Goal: Transaction & Acquisition: Book appointment/travel/reservation

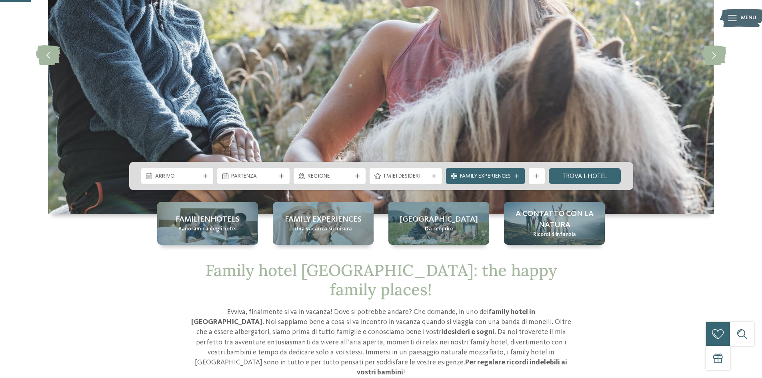
scroll to position [160, 0]
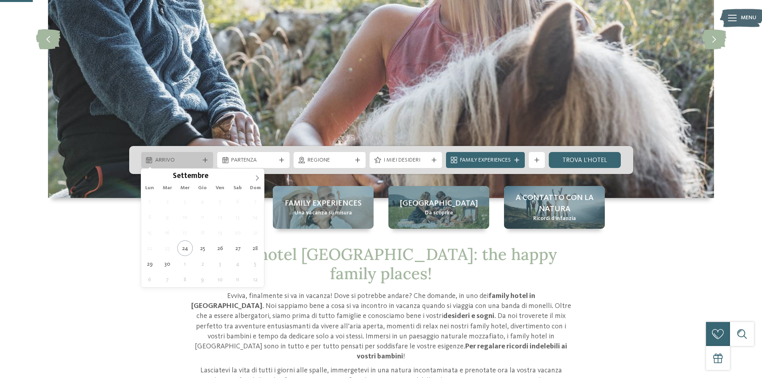
click at [205, 158] on icon at bounding box center [205, 160] width 5 height 5
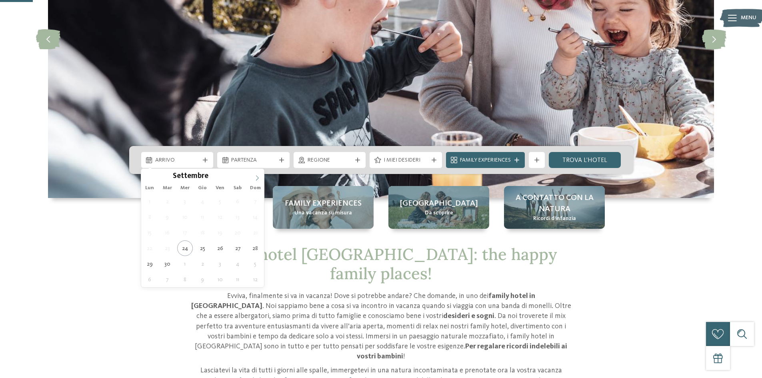
click at [256, 176] on icon at bounding box center [257, 178] width 6 height 6
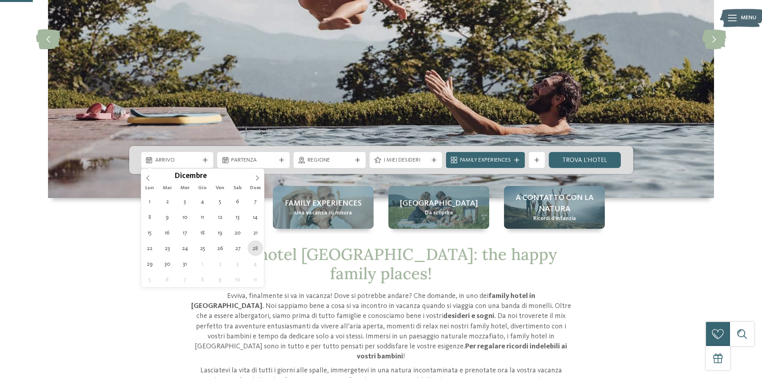
type div "[DATE]"
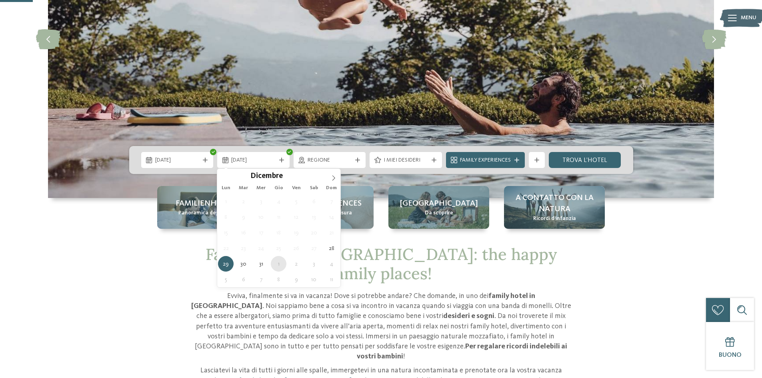
type div "[DATE]"
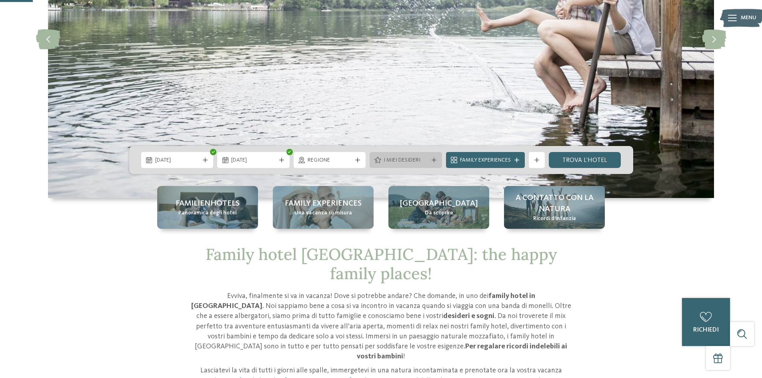
click at [406, 162] on span "I miei desideri" at bounding box center [406, 160] width 44 height 8
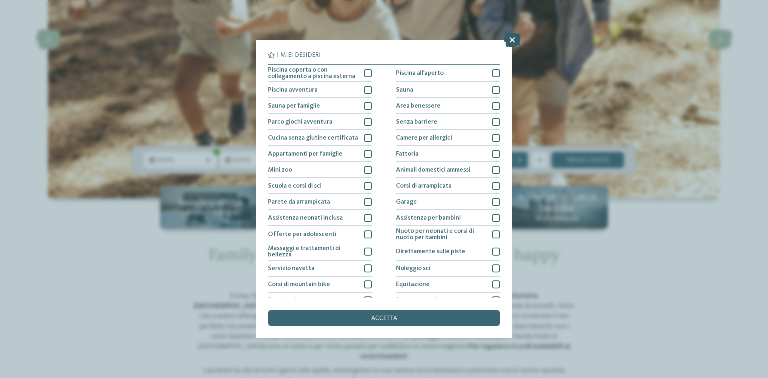
click at [518, 36] on icon at bounding box center [512, 40] width 17 height 14
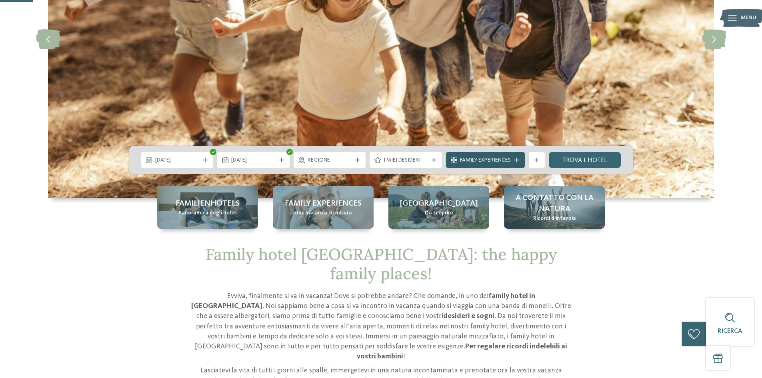
click at [473, 163] on span "Family Experiences" at bounding box center [485, 160] width 51 height 8
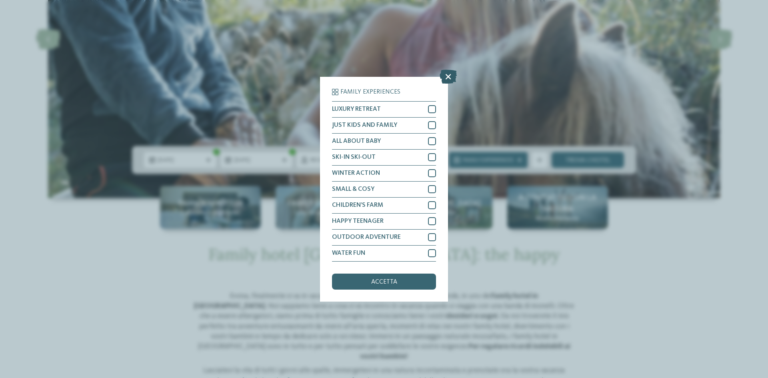
click at [448, 80] on icon at bounding box center [448, 76] width 17 height 14
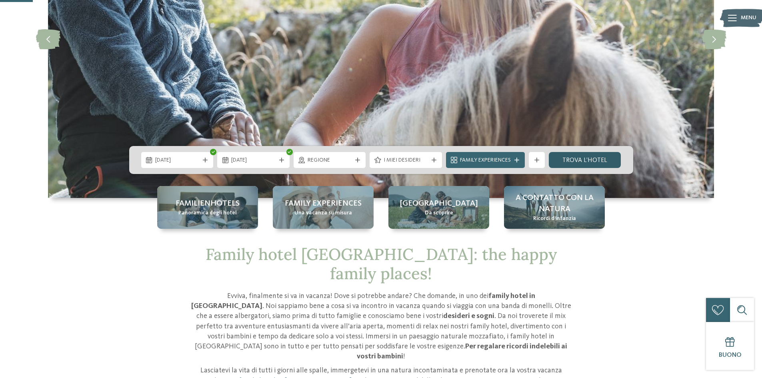
click at [596, 162] on link "trova l’hotel" at bounding box center [585, 160] width 72 height 16
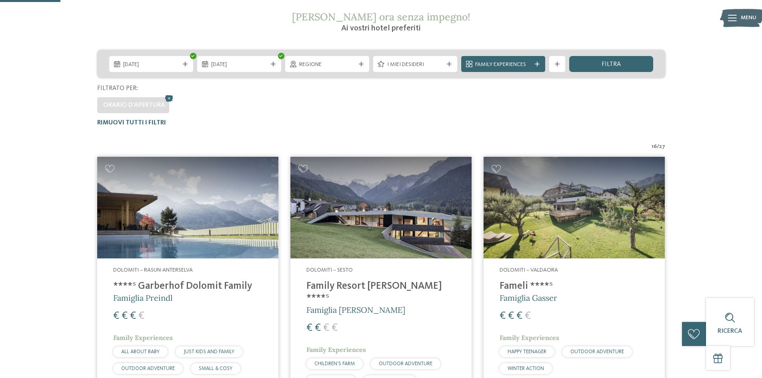
scroll to position [209, 0]
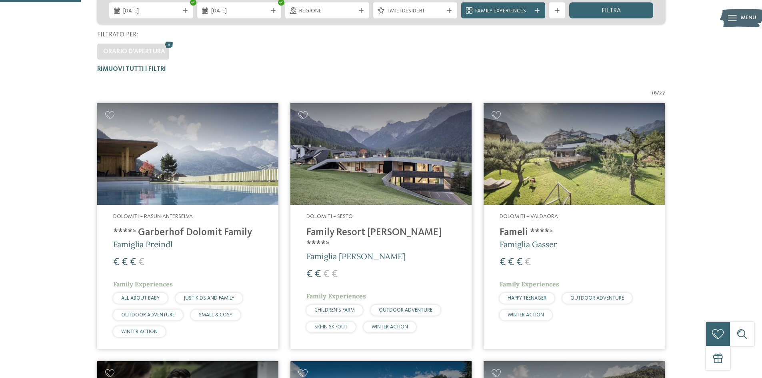
click at [198, 233] on h4 "****ˢ Garberhof Dolomit Family" at bounding box center [187, 233] width 149 height 12
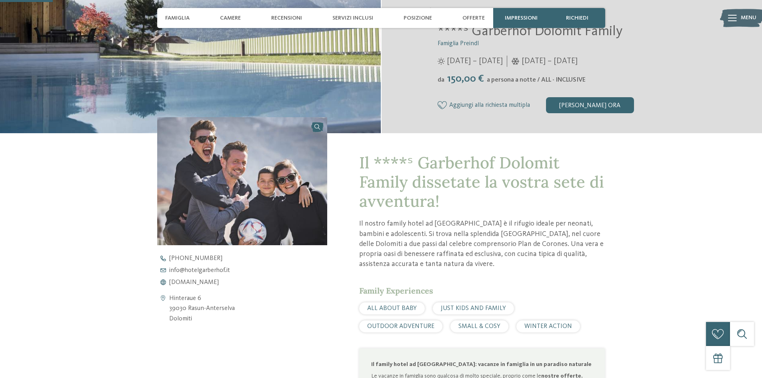
scroll to position [213, 0]
